Goal: Find specific page/section

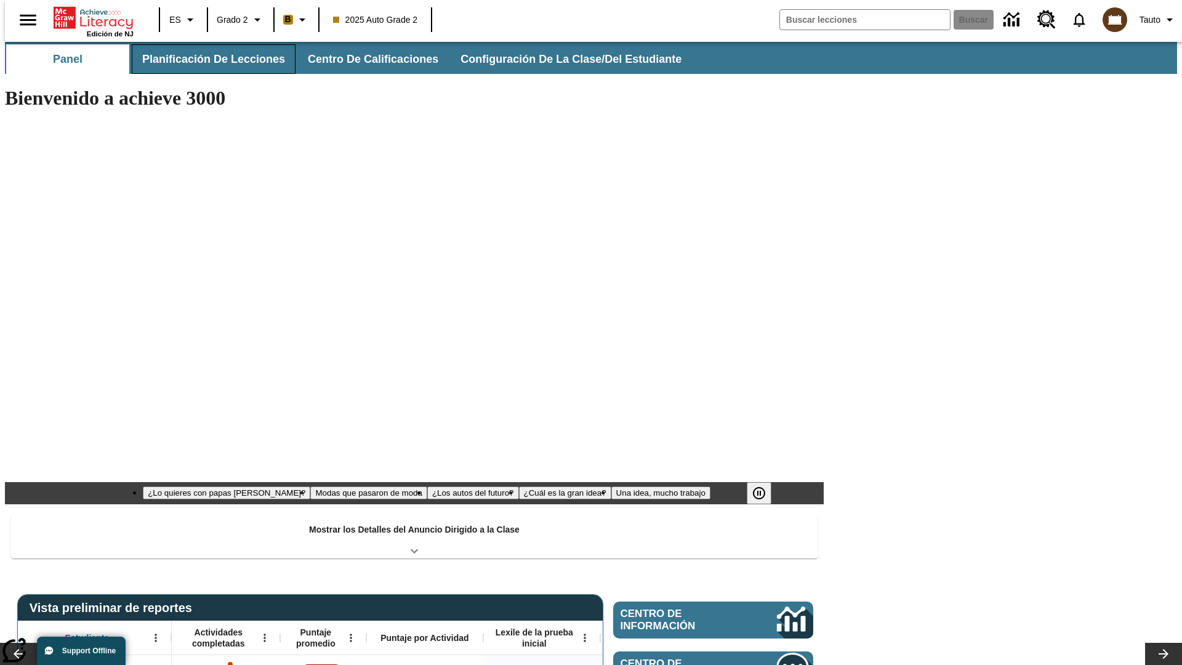
click at [206, 59] on button "Planificación de lecciones" at bounding box center [214, 59] width 164 height 30
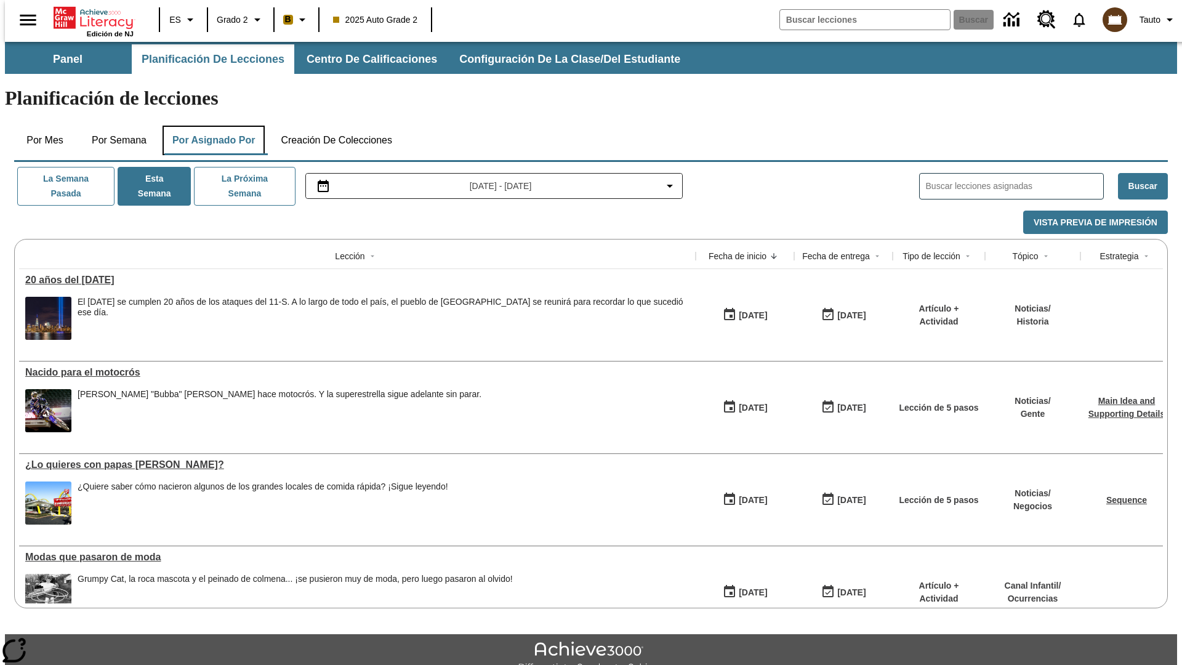
click at [211, 126] on button "Por asignado por" at bounding box center [214, 141] width 103 height 30
type input "El sueño de los animales"
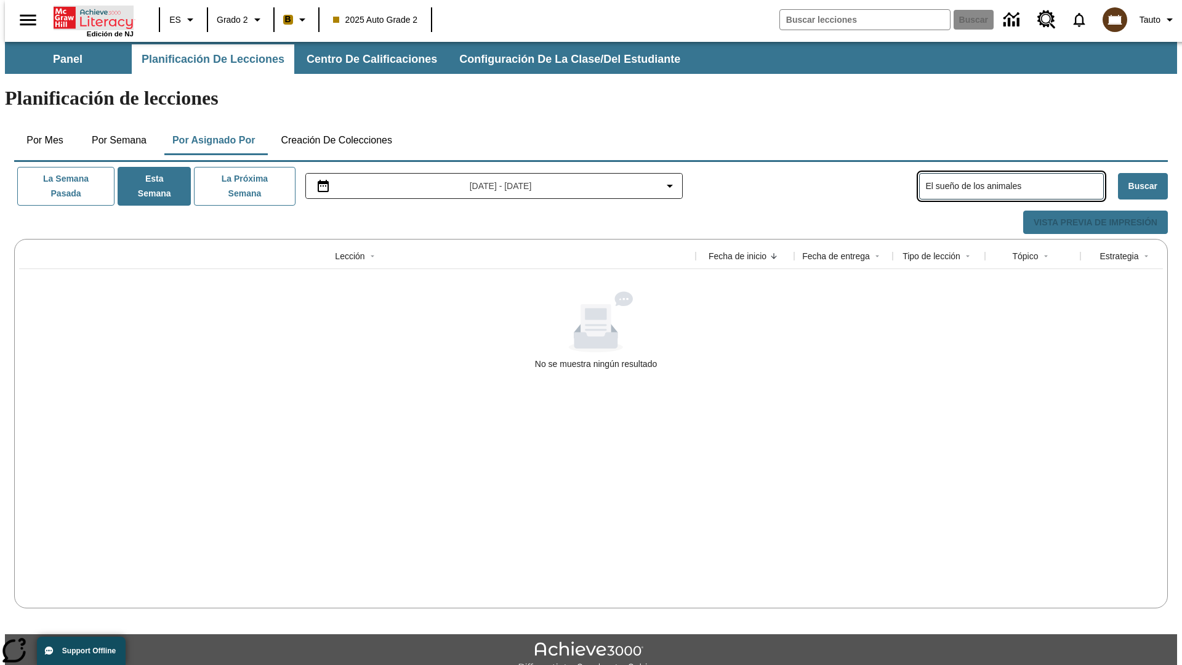
click at [89, 17] on icon "Portada" at bounding box center [95, 18] width 82 height 25
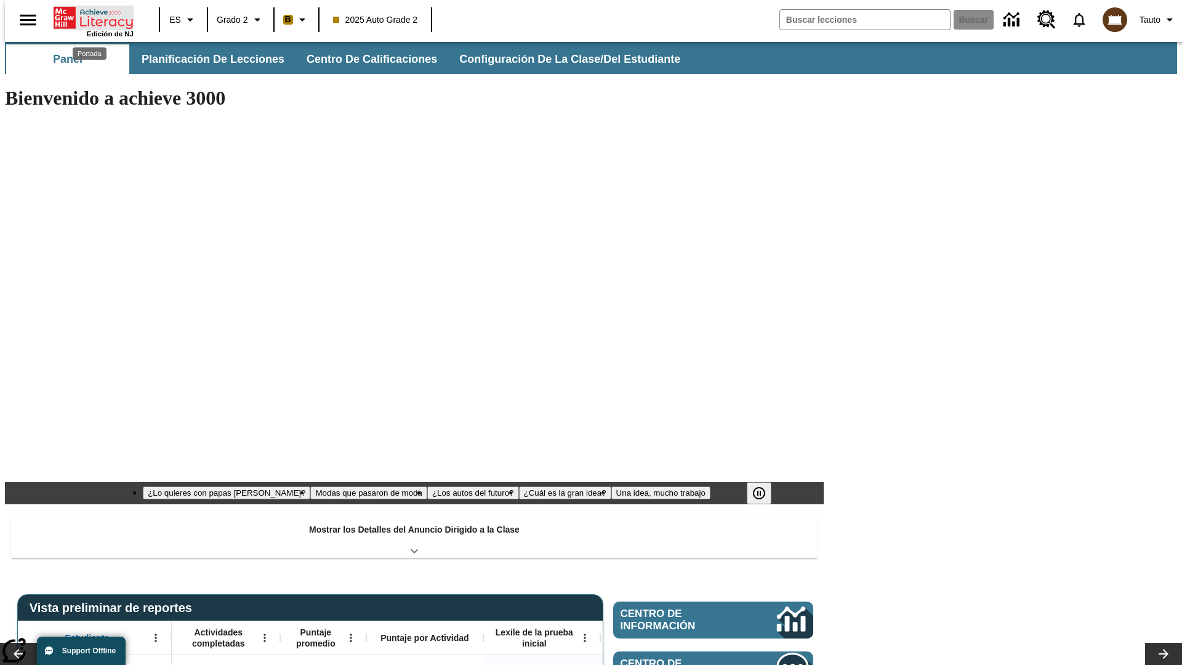
type input "-1"
click at [206, 59] on button "Planificación de lecciones" at bounding box center [214, 59] width 164 height 30
